Goal: Check status: Check status

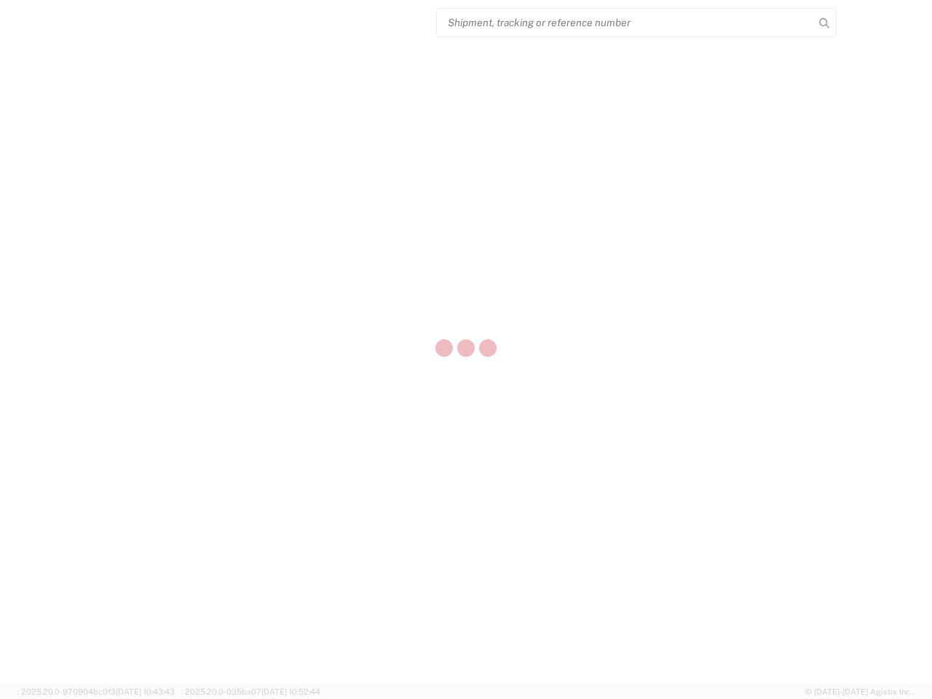
select select "US"
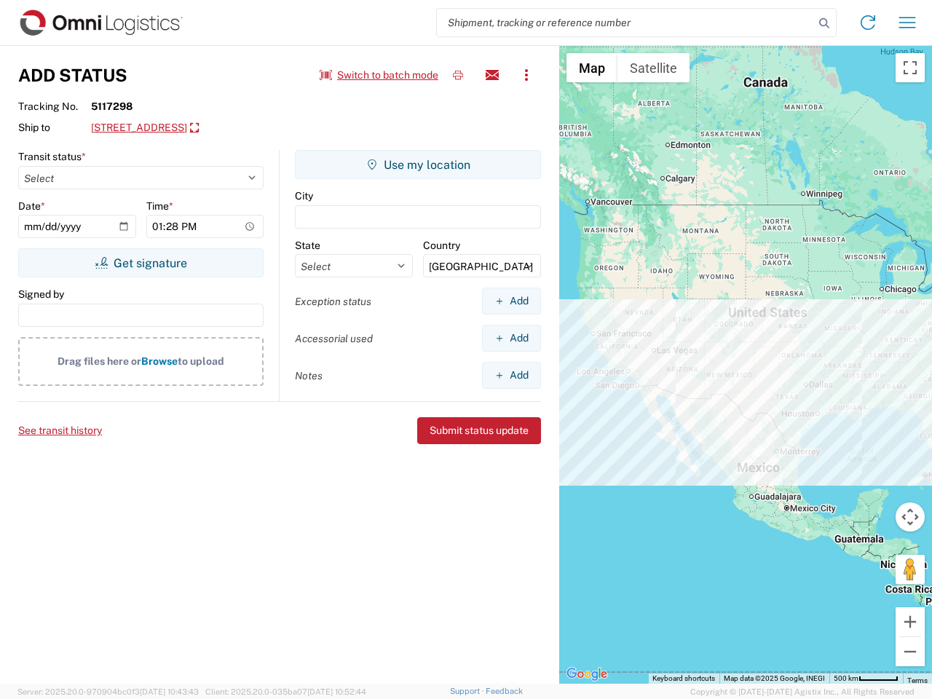
click at [626, 23] on input "search" at bounding box center [625, 23] width 377 height 28
click at [825, 23] on icon at bounding box center [824, 23] width 20 height 20
click at [868, 23] on icon at bounding box center [868, 22] width 23 height 23
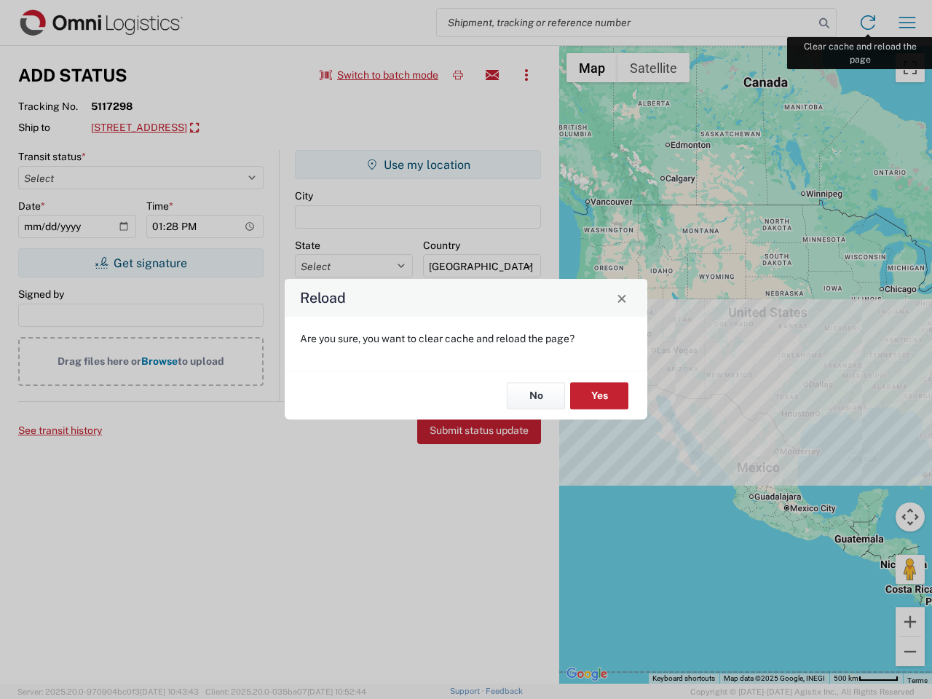
click at [908, 23] on div "Reload Are you sure, you want to clear cache and reload the page? No Yes" at bounding box center [466, 349] width 932 height 699
click at [380, 75] on div "Reload Are you sure, you want to clear cache and reload the page? No Yes" at bounding box center [466, 349] width 932 height 699
click at [458, 75] on div "Reload Are you sure, you want to clear cache and reload the page? No Yes" at bounding box center [466, 349] width 932 height 699
click at [492, 75] on div "Reload Are you sure, you want to clear cache and reload the page? No Yes" at bounding box center [466, 349] width 932 height 699
click at [527, 75] on div "Reload Are you sure, you want to clear cache and reload the page? No Yes" at bounding box center [466, 349] width 932 height 699
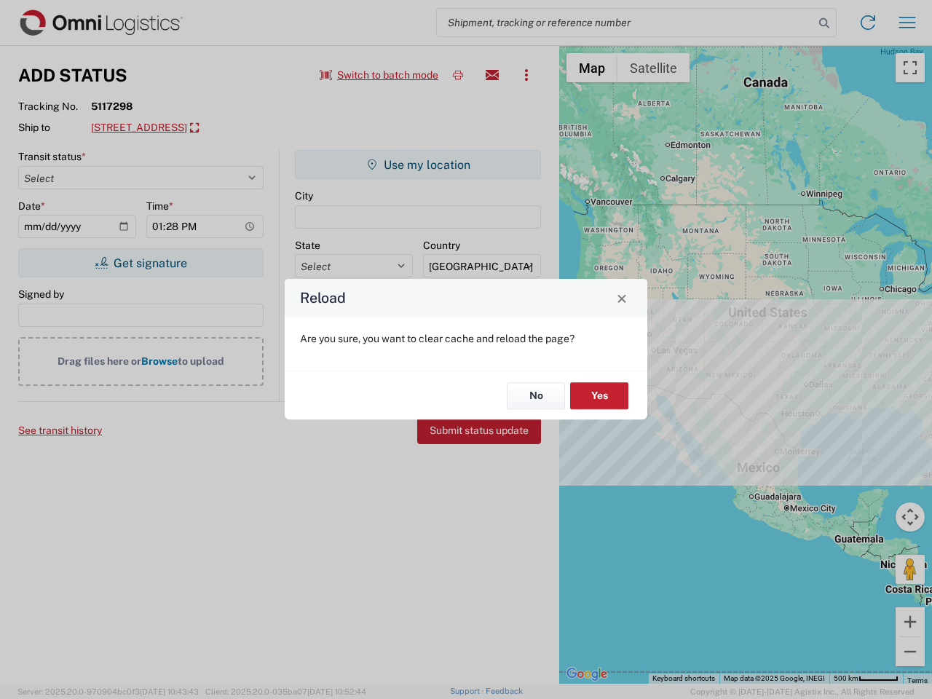
click at [223, 128] on div "Reload Are you sure, you want to clear cache and reload the page? No Yes" at bounding box center [466, 349] width 932 height 699
click at [141, 263] on div "Reload Are you sure, you want to clear cache and reload the page? No Yes" at bounding box center [466, 349] width 932 height 699
